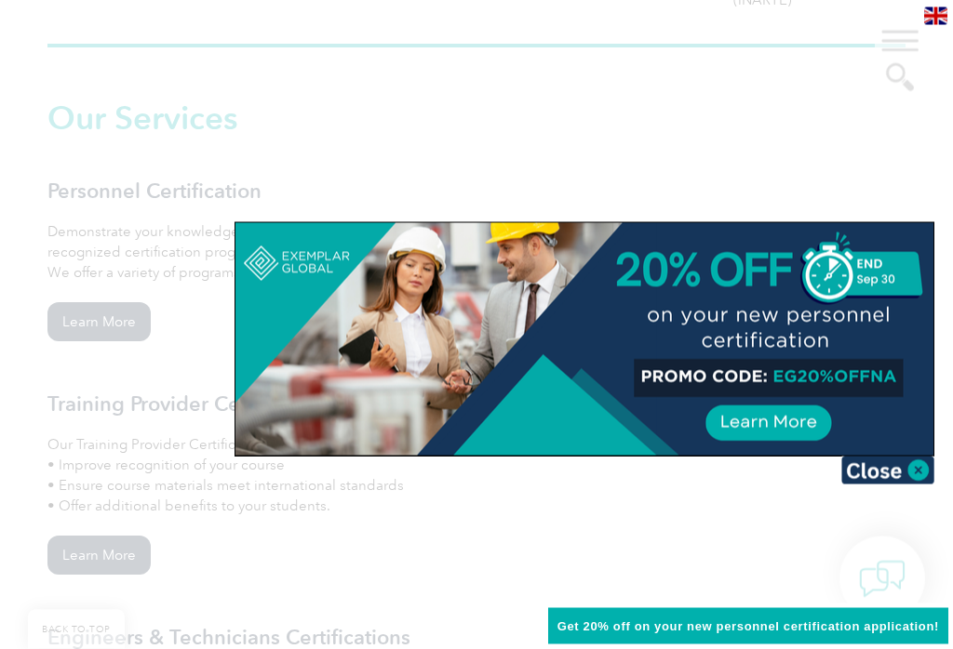
scroll to position [1299, 0]
click at [914, 469] on img at bounding box center [887, 471] width 93 height 28
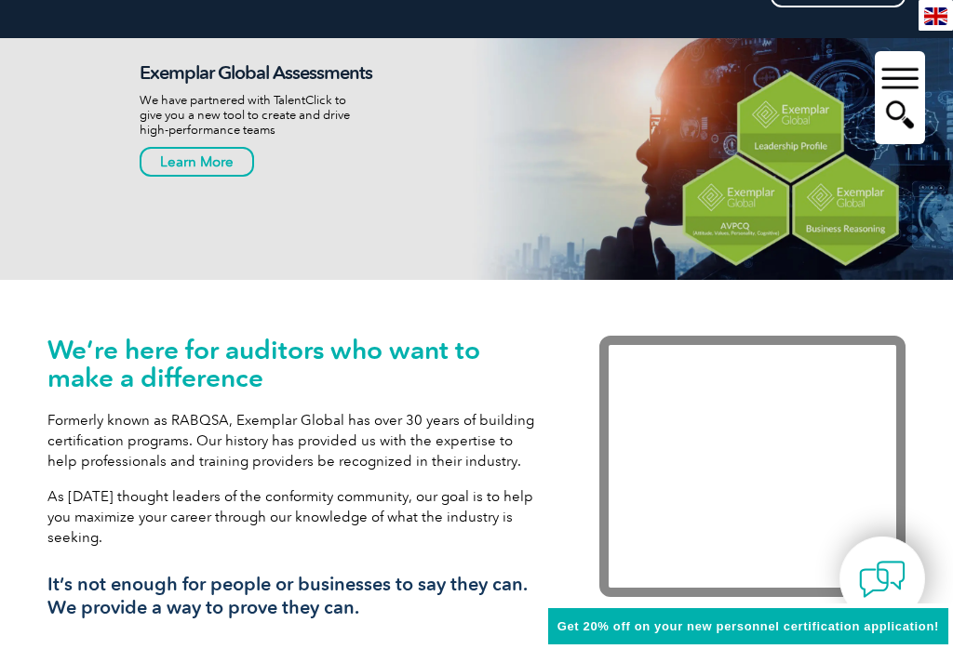
scroll to position [0, 0]
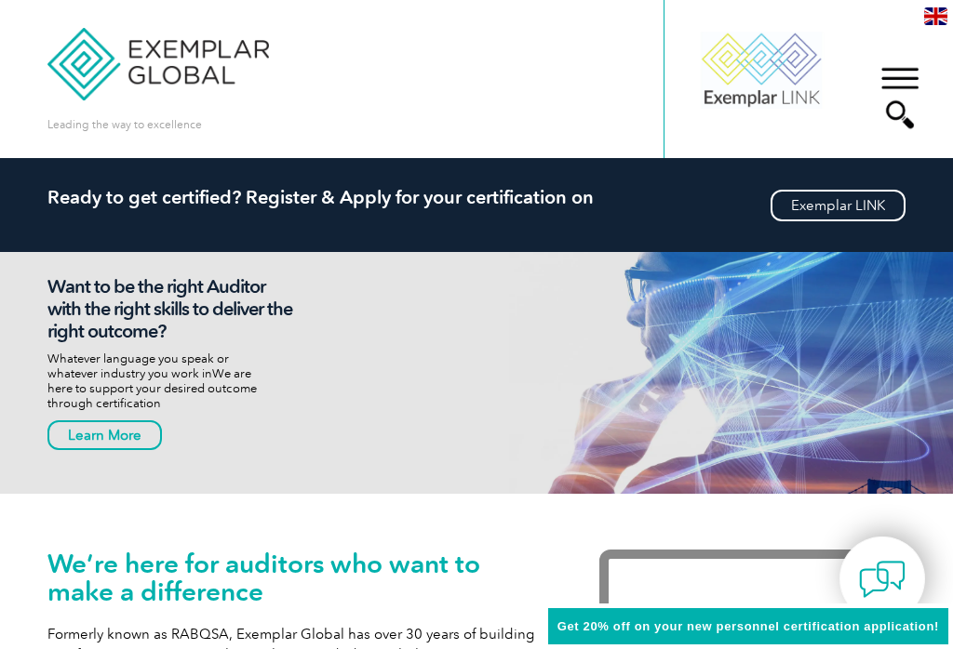
click at [903, 85] on div "▼" at bounding box center [899, 97] width 50 height 93
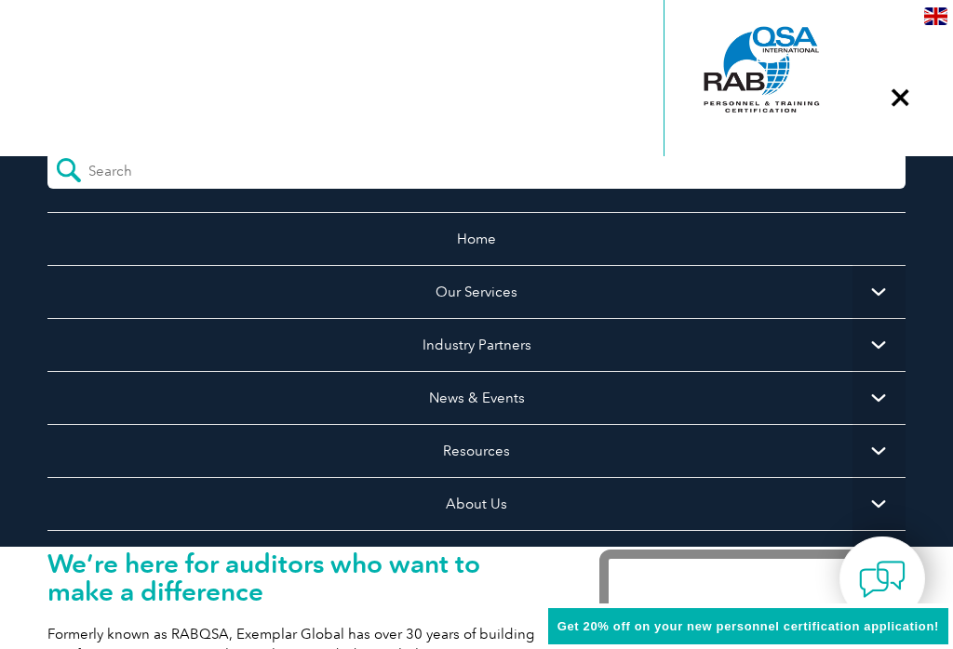
scroll to position [5, 0]
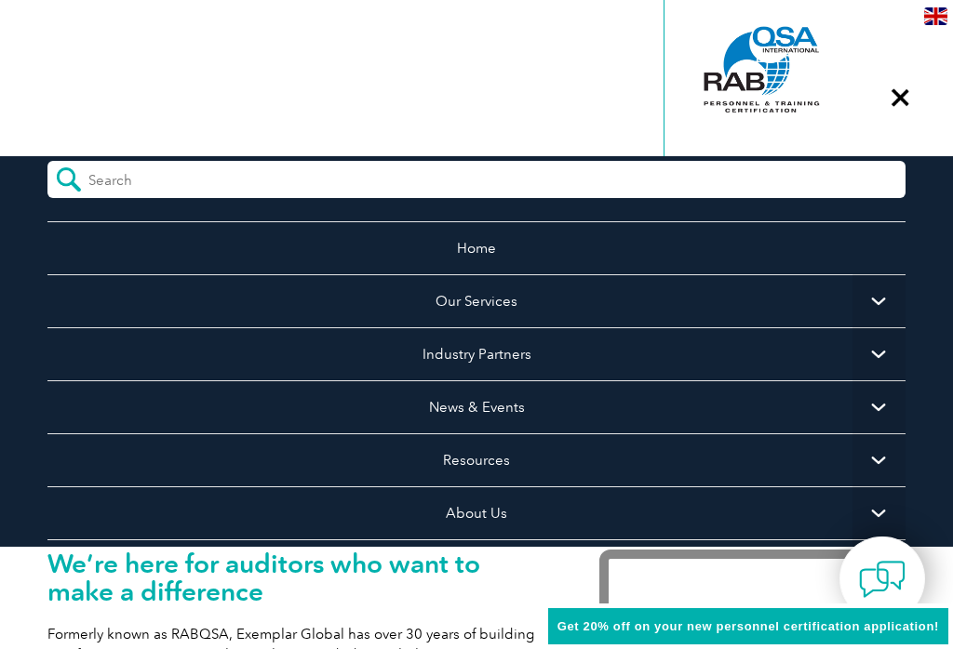
click at [874, 300] on span "▼" at bounding box center [878, 300] width 53 height 53
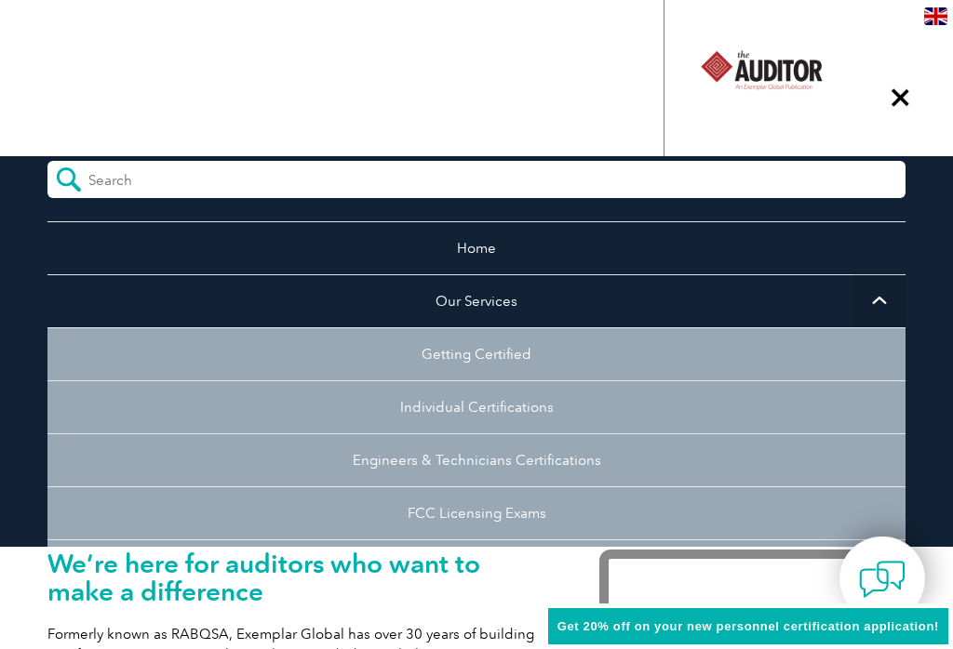
click at [484, 509] on link "FCC Licensing Exams" at bounding box center [476, 513] width 858 height 53
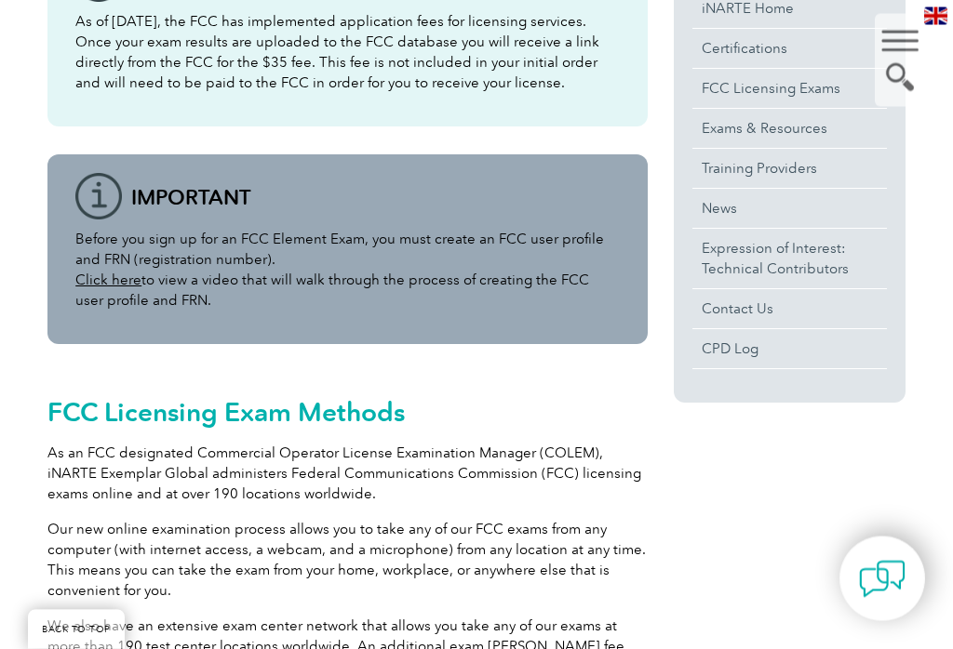
scroll to position [527, 0]
click at [106, 284] on link "Click here" at bounding box center [108, 280] width 66 height 17
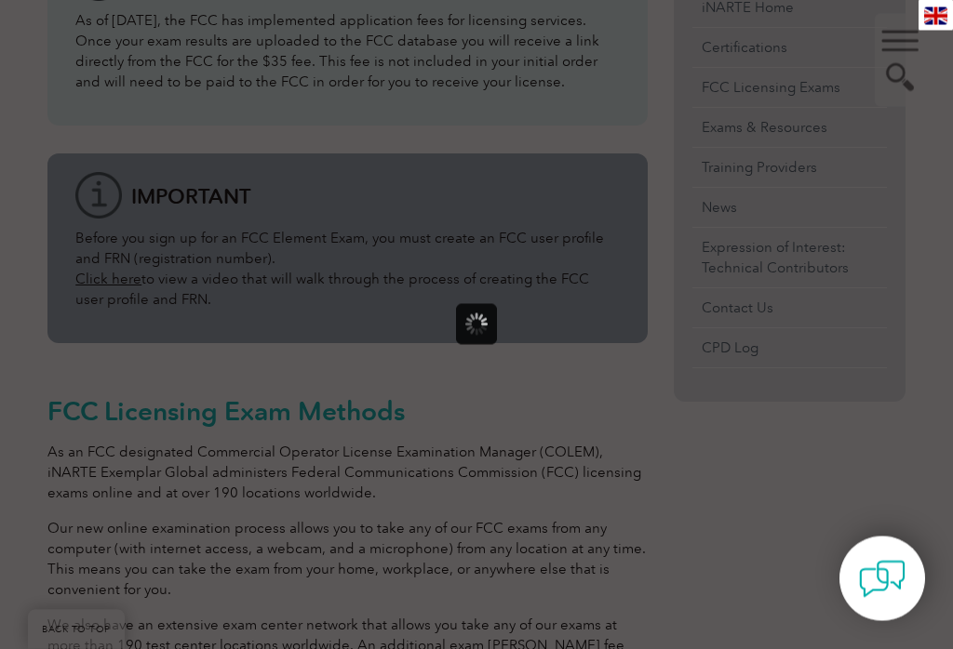
scroll to position [527, 0]
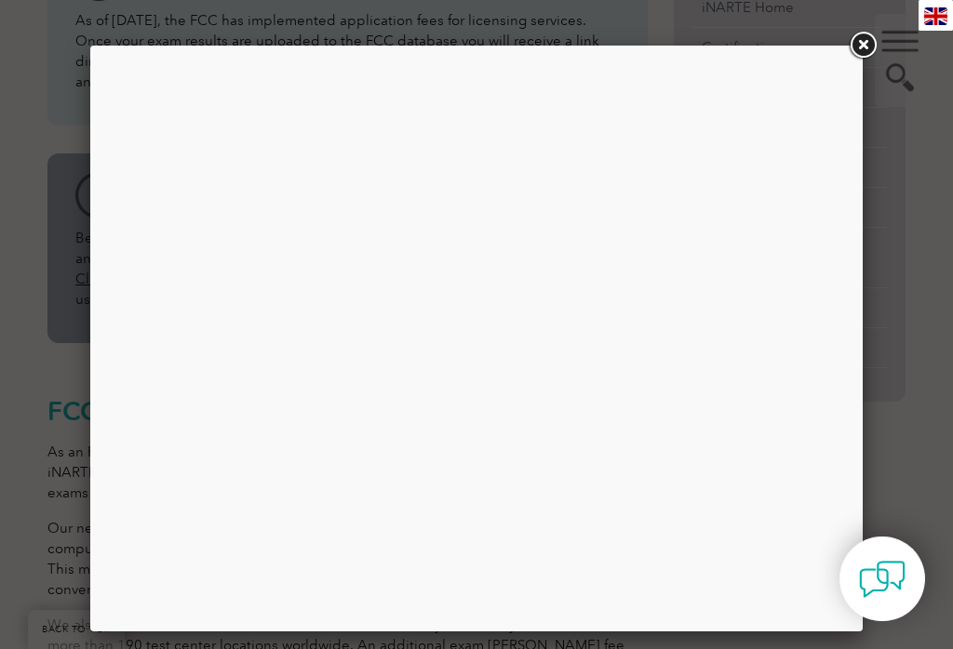
click at [870, 48] on link at bounding box center [862, 45] width 33 height 33
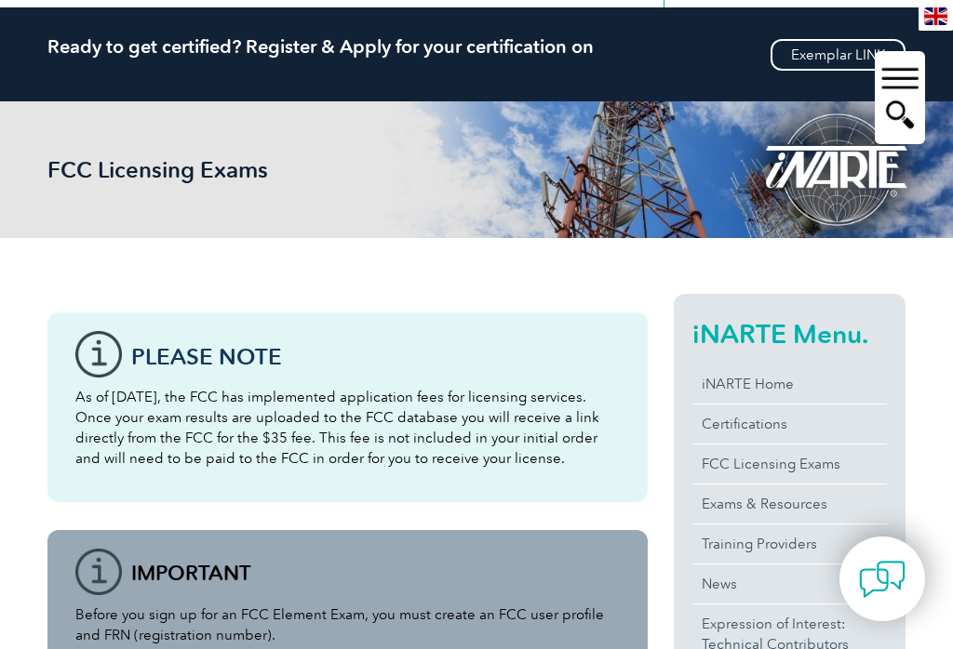
scroll to position [0, 0]
